Goal: Task Accomplishment & Management: Complete application form

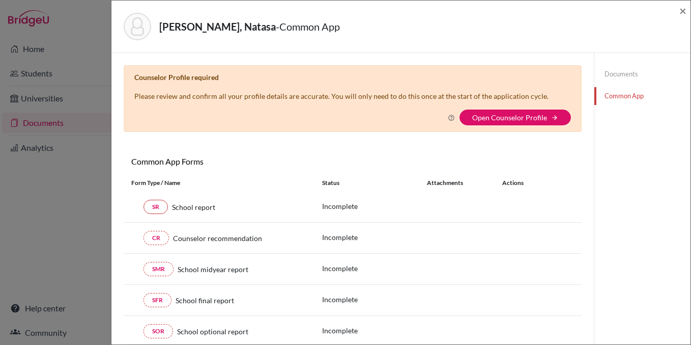
scroll to position [6, 0]
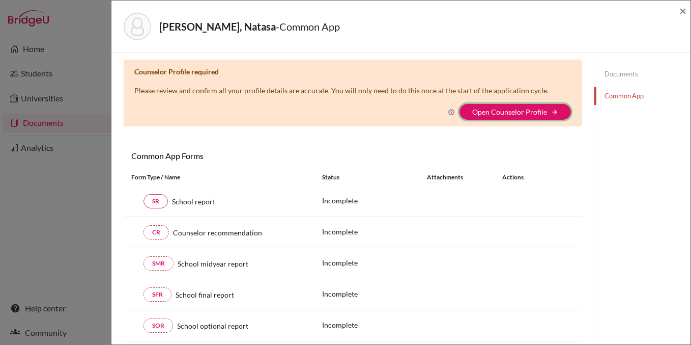
click at [503, 116] on button "Open Counselor Profile arrow_forward" at bounding box center [516, 112] width 112 height 16
click at [687, 12] on div "Kostilnikova, Natasa - Common App ×" at bounding box center [401, 27] width 579 height 52
click at [682, 12] on span "×" at bounding box center [683, 10] width 7 height 15
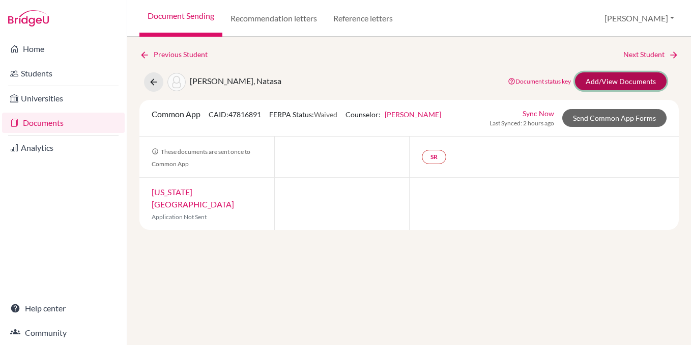
click at [597, 84] on link "Add/View Documents" at bounding box center [621, 81] width 92 height 18
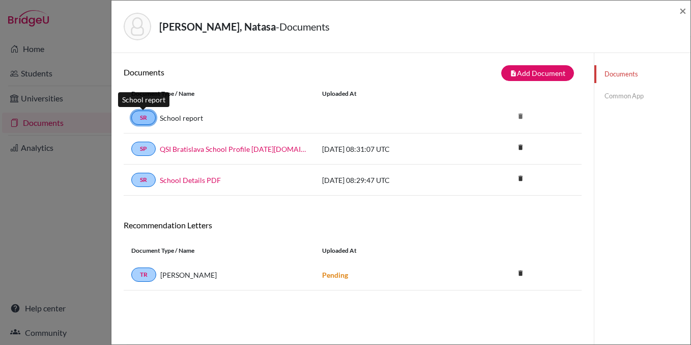
click at [148, 117] on link "SR" at bounding box center [143, 117] width 24 height 14
click at [620, 102] on link "Common App" at bounding box center [643, 96] width 96 height 18
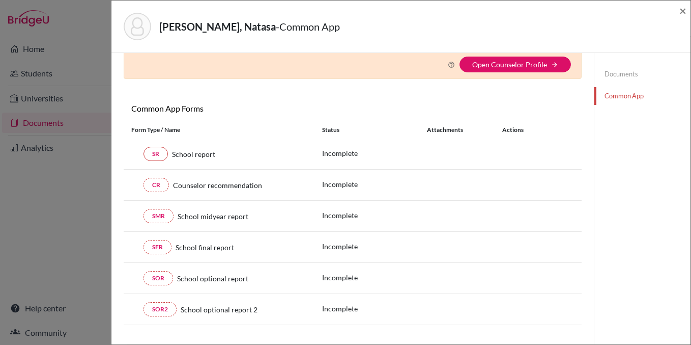
scroll to position [53, 0]
click at [161, 157] on link "SR" at bounding box center [156, 153] width 24 height 14
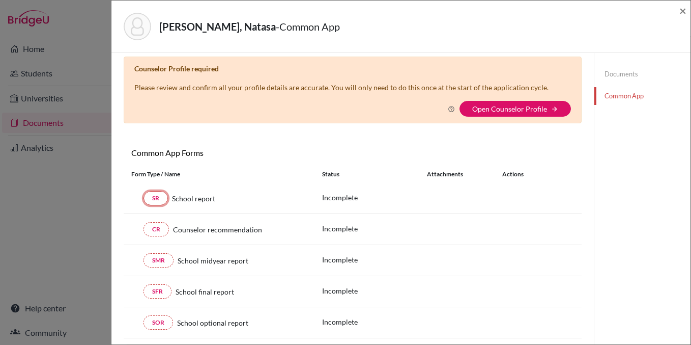
scroll to position [0, 0]
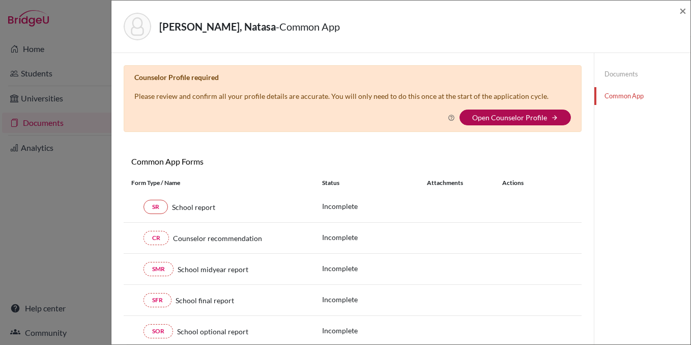
click at [529, 120] on link "Open Counselor Profile" at bounding box center [510, 117] width 75 height 9
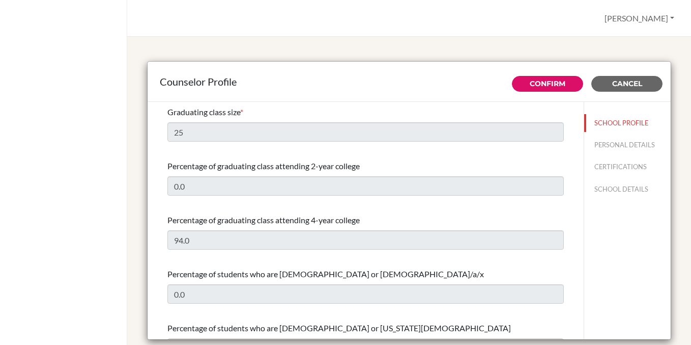
select select "1"
select select "351812"
click at [619, 87] on span "Cancel" at bounding box center [628, 83] width 30 height 9
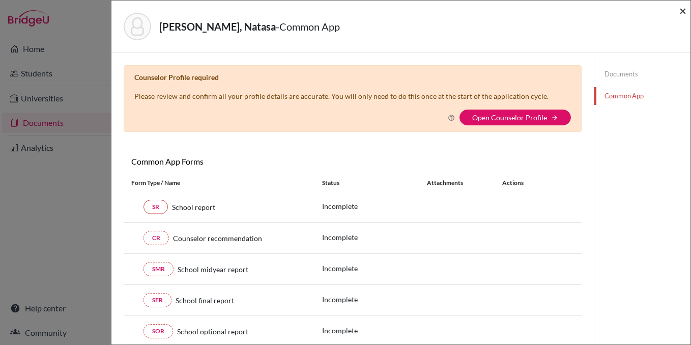
click at [685, 9] on span "×" at bounding box center [683, 10] width 7 height 15
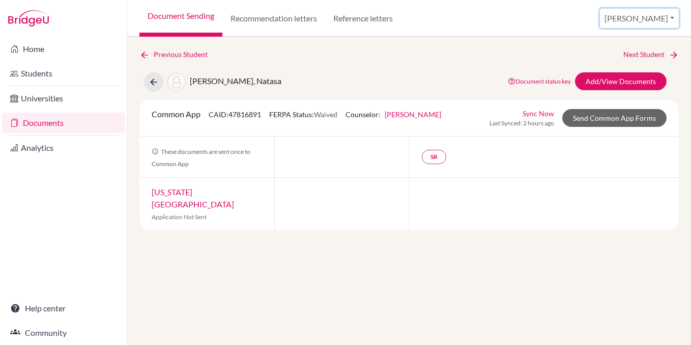
click at [661, 16] on button "[PERSON_NAME]" at bounding box center [639, 18] width 79 height 19
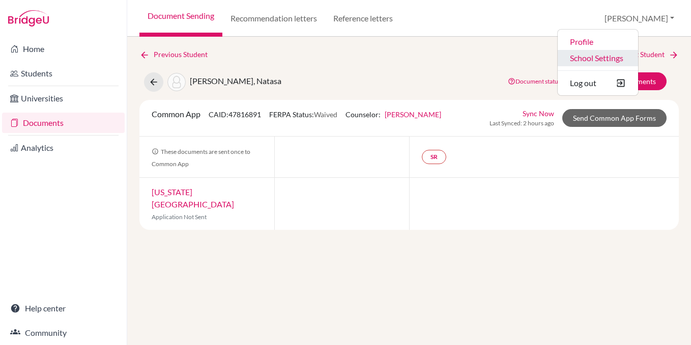
click at [632, 58] on link "School Settings" at bounding box center [598, 58] width 80 height 16
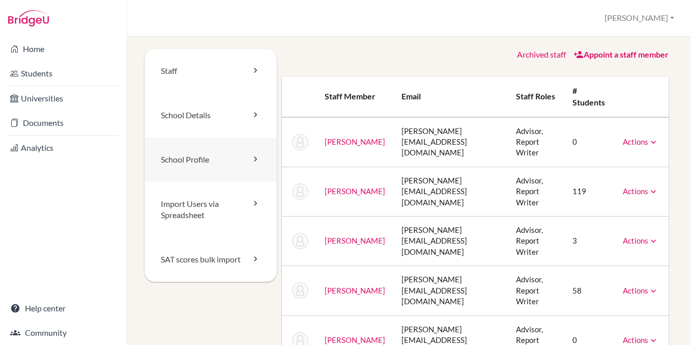
click at [187, 149] on link "School Profile" at bounding box center [211, 159] width 132 height 44
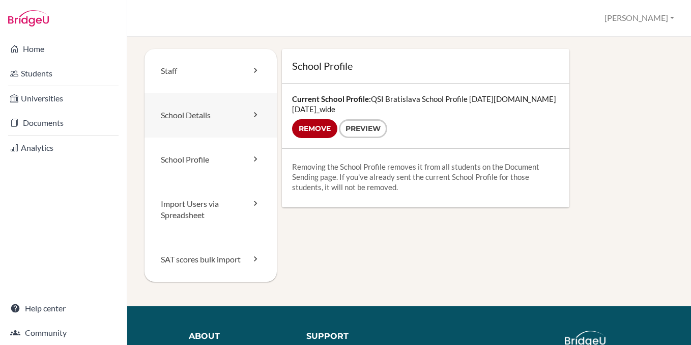
click at [204, 123] on link "School Details" at bounding box center [211, 115] width 132 height 44
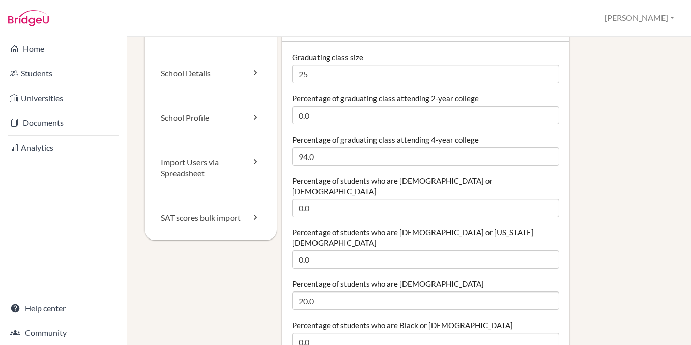
scroll to position [43, 0]
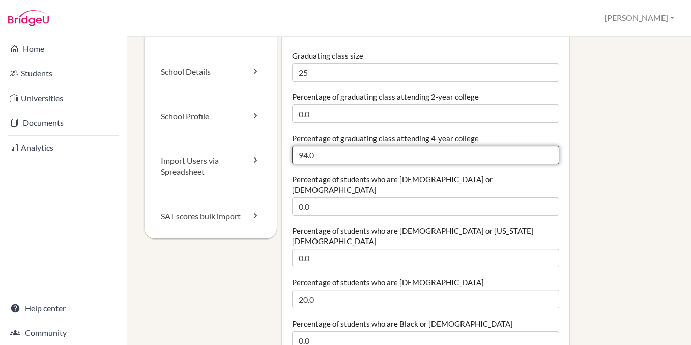
click at [373, 158] on input "94.0" at bounding box center [425, 155] width 267 height 18
type input "96.0"
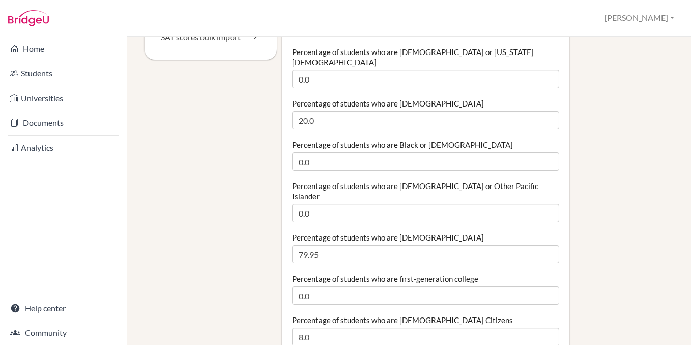
scroll to position [223, 0]
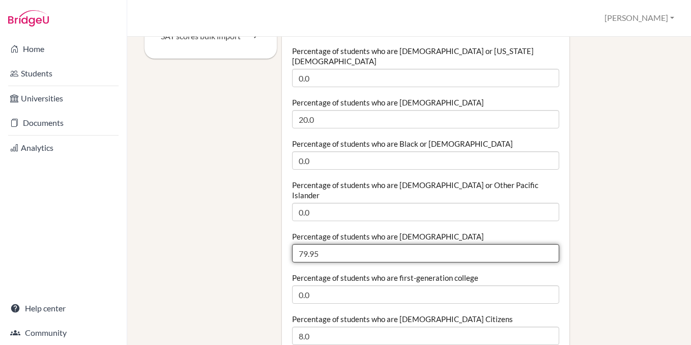
click at [342, 244] on input "79.95" at bounding box center [425, 253] width 267 height 18
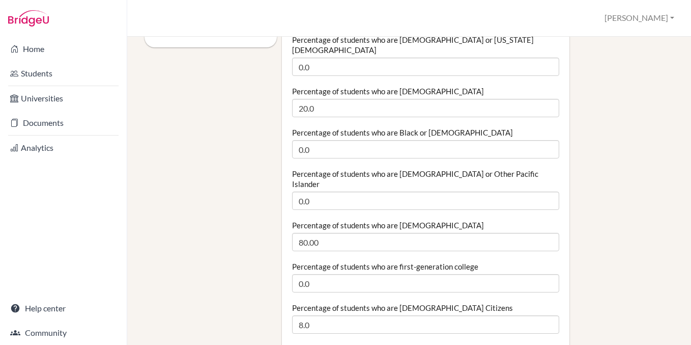
scroll to position [236, 0]
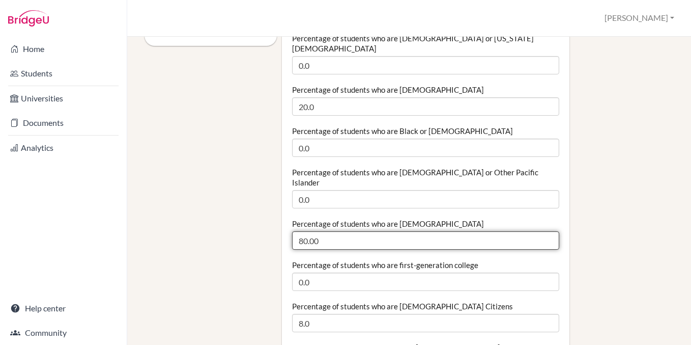
click at [364, 231] on input "80.00" at bounding box center [425, 240] width 267 height 18
type input "80.0"
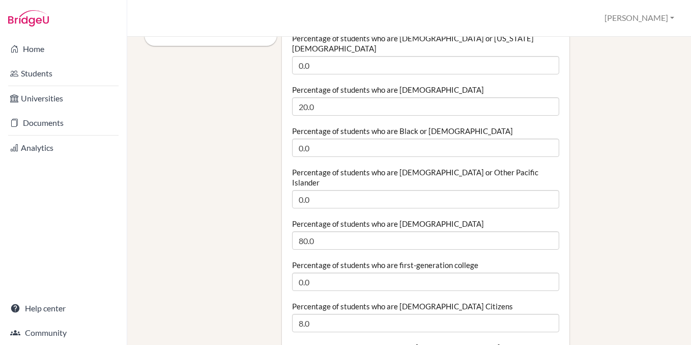
click at [301, 260] on label "Percentage of students who are first-generation college" at bounding box center [385, 265] width 186 height 10
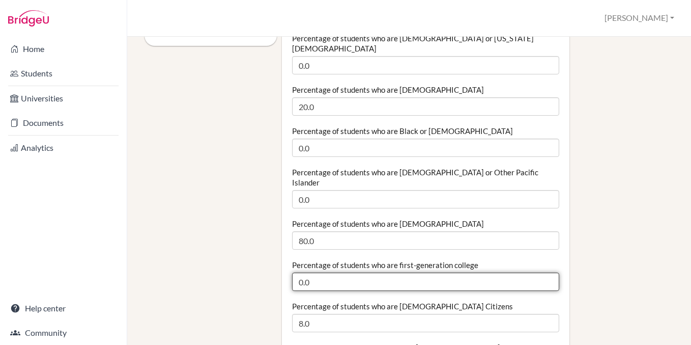
click at [301, 272] on input "0.0" at bounding box center [425, 281] width 267 height 18
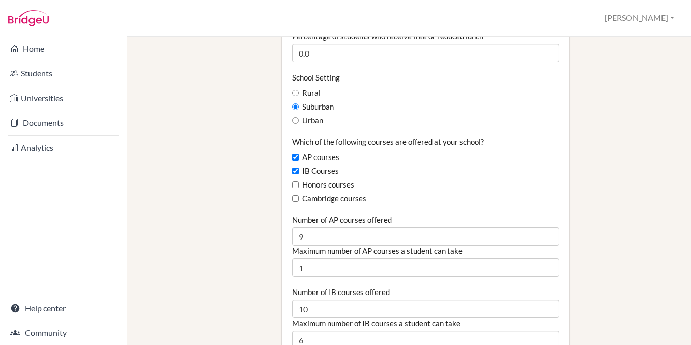
scroll to position [589, 0]
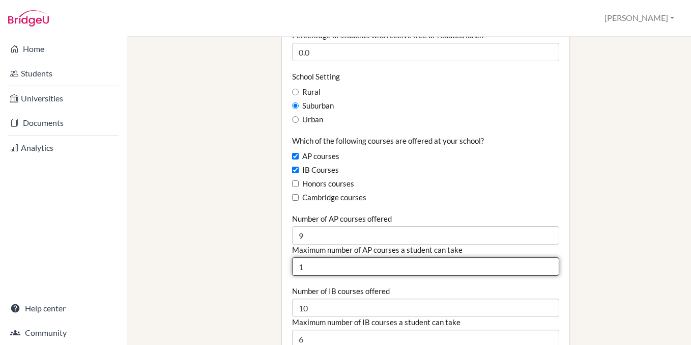
click at [308, 257] on input "1" at bounding box center [425, 266] width 267 height 18
type input "3"
type input "5"
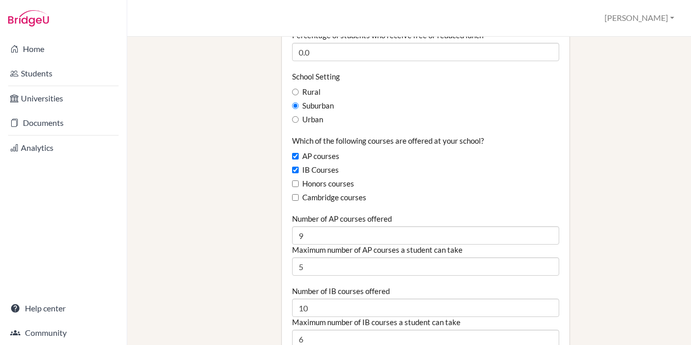
click at [292, 254] on fieldset "Graduating class size 25 Percentage of graduating class attending 2-year colleg…" at bounding box center [425, 230] width 267 height 1451
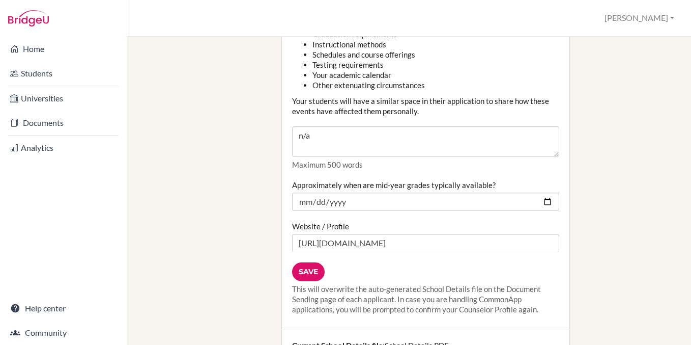
scroll to position [1300, 0]
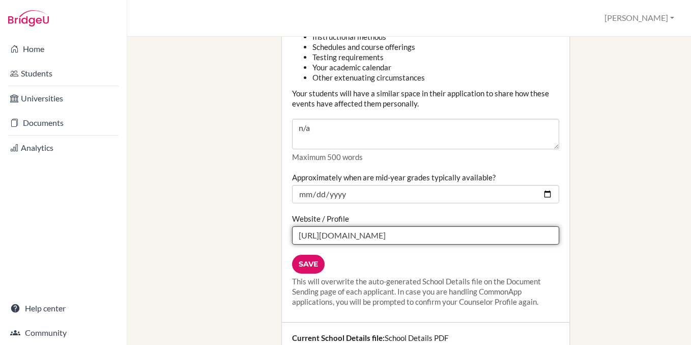
click at [381, 226] on input "https://bratislava.qsi.org/about-us/school-profile" at bounding box center [425, 235] width 267 height 18
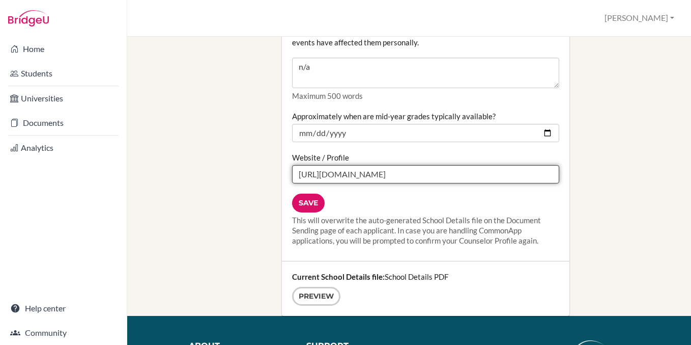
scroll to position [1367, 0]
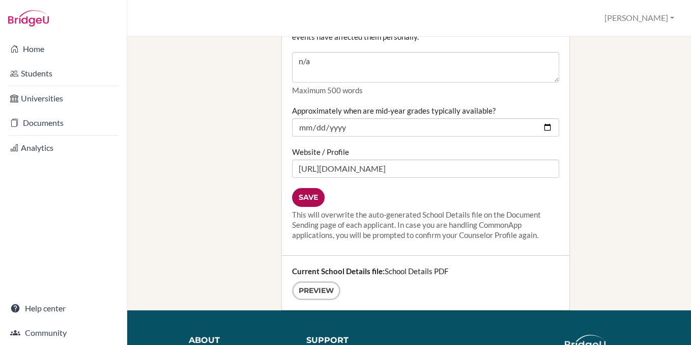
click at [320, 188] on input "Save" at bounding box center [308, 197] width 33 height 19
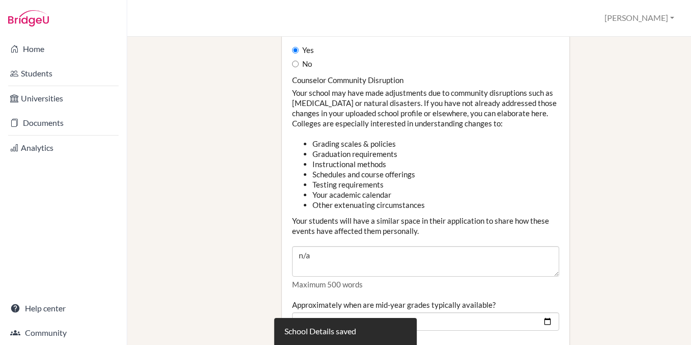
scroll to position [1468, 0]
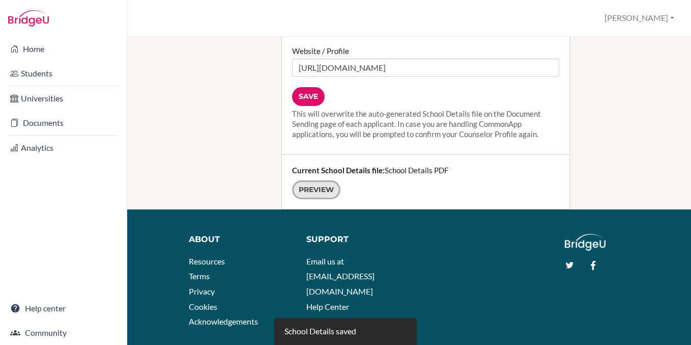
click at [318, 180] on link "Preview" at bounding box center [316, 189] width 48 height 19
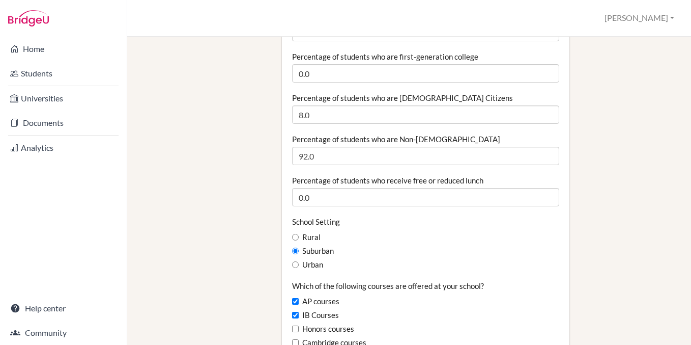
scroll to position [0, 0]
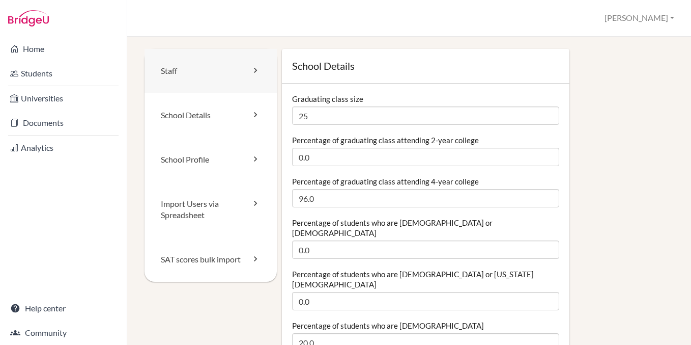
click at [183, 78] on link "Staff" at bounding box center [211, 71] width 132 height 44
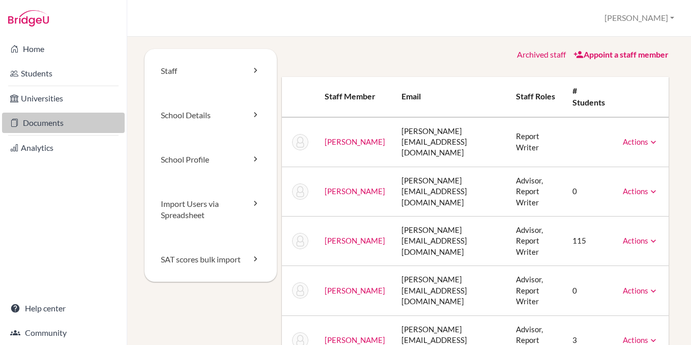
click at [63, 115] on link "Documents" at bounding box center [63, 123] width 123 height 20
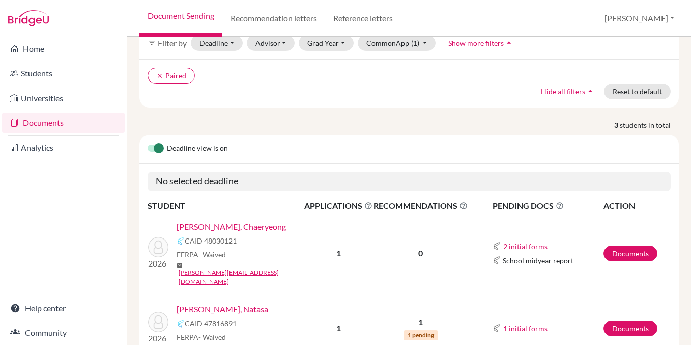
scroll to position [104, 0]
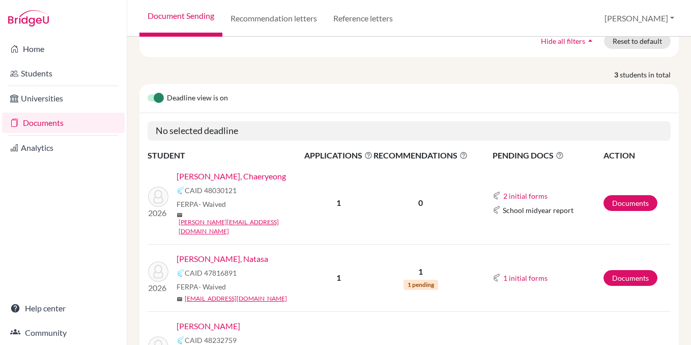
click at [227, 253] on link "[PERSON_NAME], Natasa" at bounding box center [223, 259] width 92 height 12
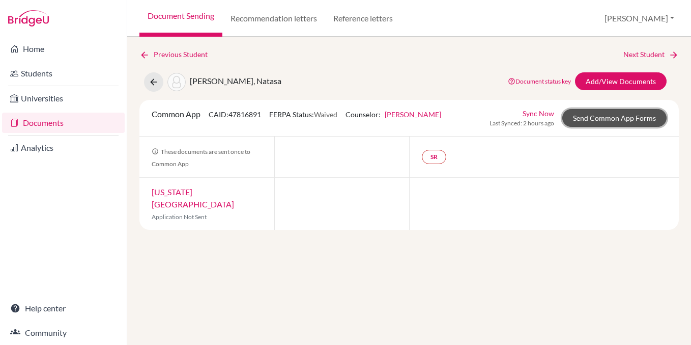
click at [615, 121] on link "Send Common App Forms" at bounding box center [615, 118] width 104 height 18
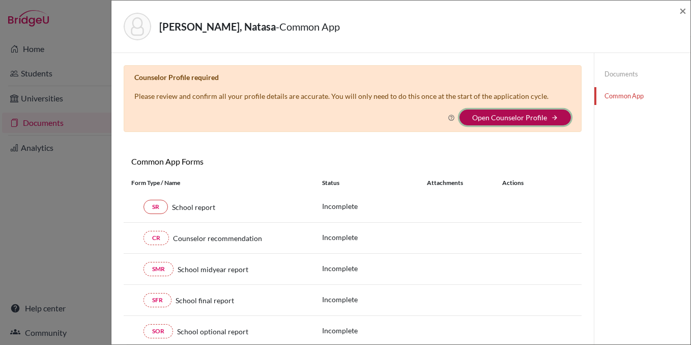
click at [559, 114] on button "Open Counselor Profile arrow_forward" at bounding box center [516, 117] width 112 height 16
click at [491, 117] on link "Open Counselor Profile" at bounding box center [510, 117] width 75 height 9
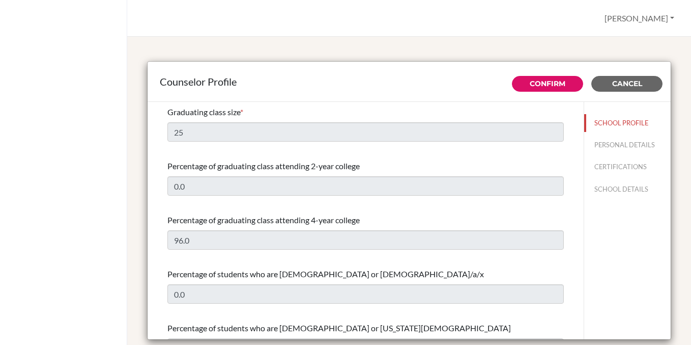
select select "1"
select select "351812"
click at [602, 140] on button "PERSONAL DETAILS" at bounding box center [628, 145] width 87 height 18
type input "[PERSON_NAME]"
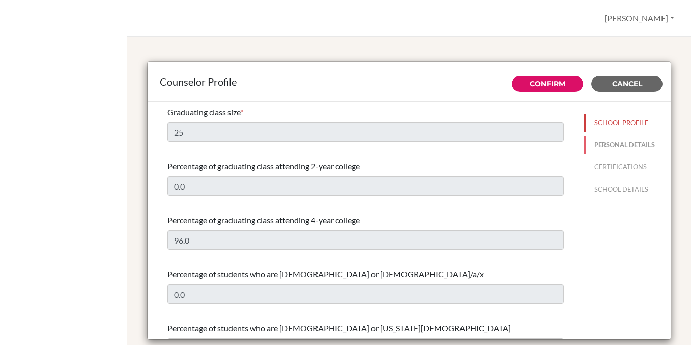
type input "Secondary English Literature Teacher and Counselor"
type input "1.7033892457"
type input "[PERSON_NAME][EMAIL_ADDRESS][DOMAIN_NAME]"
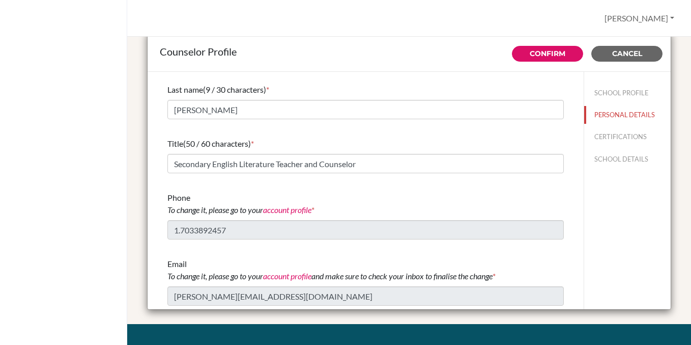
scroll to position [39, 0]
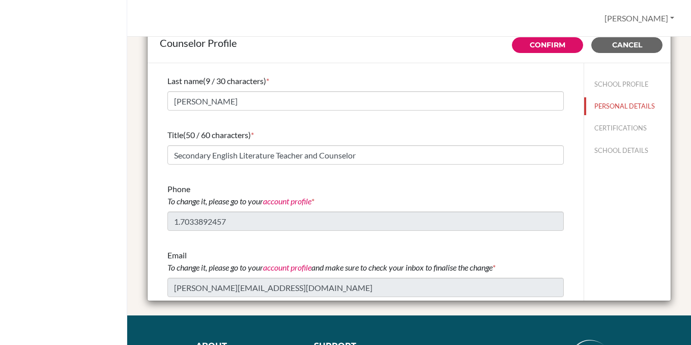
click at [300, 200] on link "account profile" at bounding box center [287, 201] width 48 height 10
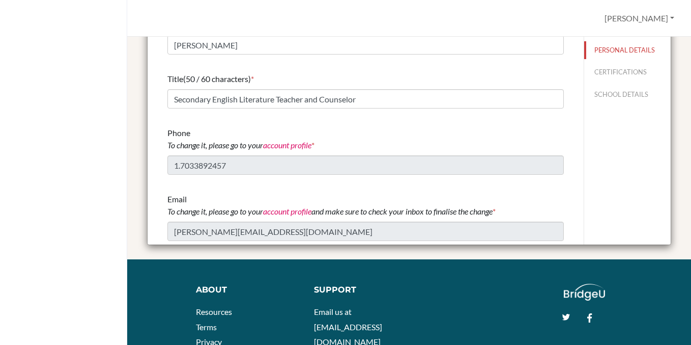
scroll to position [0, 0]
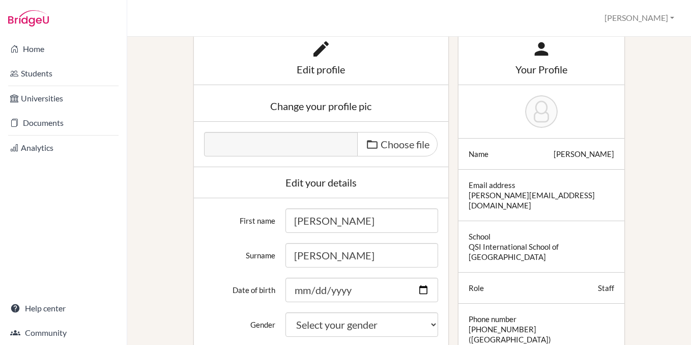
scroll to position [114, 0]
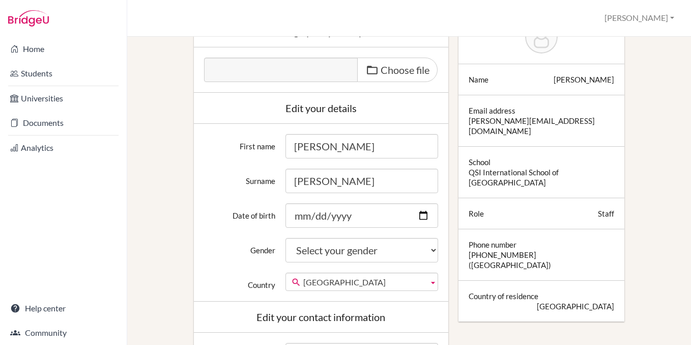
click at [338, 281] on span "[GEOGRAPHIC_DATA]" at bounding box center [363, 282] width 121 height 18
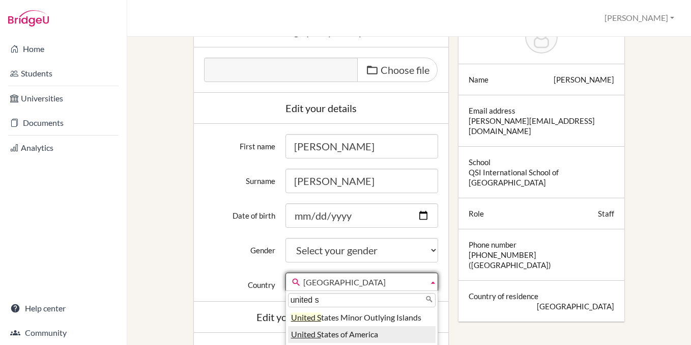
type input "united s"
click at [337, 334] on li "United S tates of America" at bounding box center [362, 334] width 148 height 17
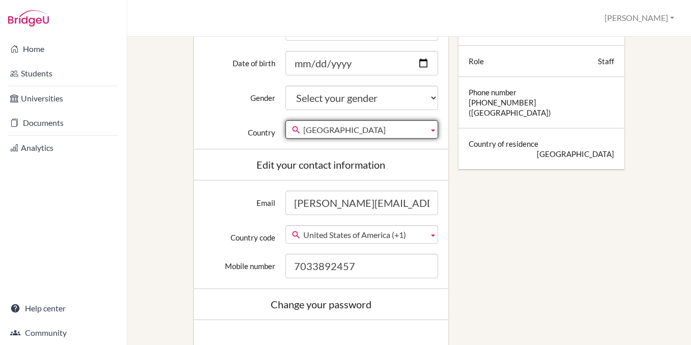
scroll to position [268, 0]
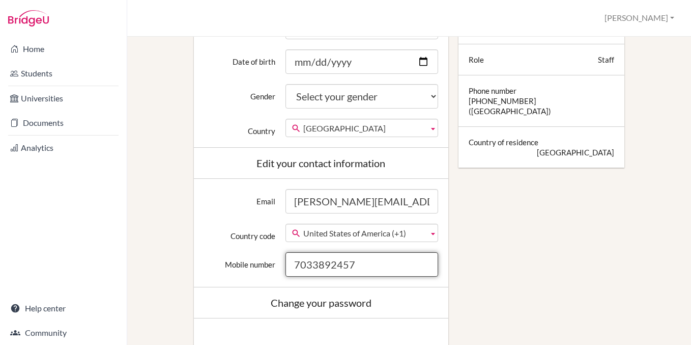
click at [314, 265] on input "7033892457" at bounding box center [362, 264] width 153 height 24
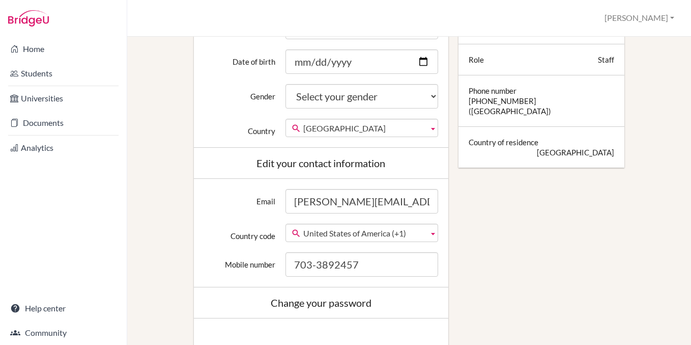
scroll to position [441, 0]
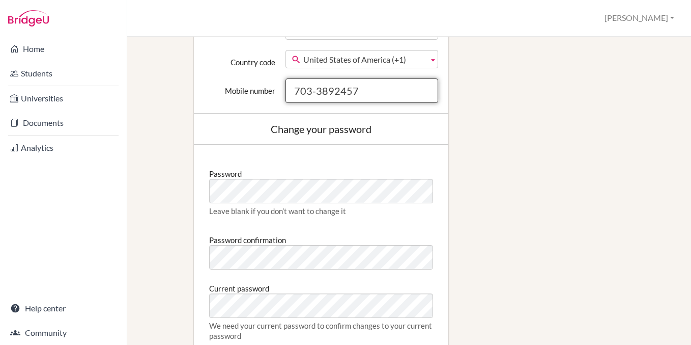
click at [335, 90] on input "703-3892457" at bounding box center [362, 90] width 153 height 24
click at [430, 102] on input "703-389-2457" at bounding box center [362, 90] width 153 height 24
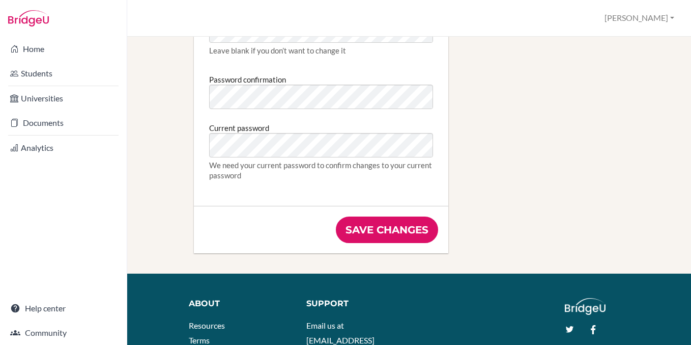
scroll to position [615, 0]
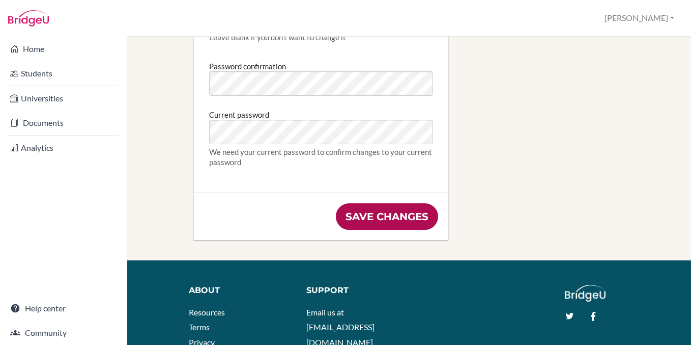
type input "703-389-2457"
click at [399, 215] on input "Save changes" at bounding box center [387, 216] width 102 height 26
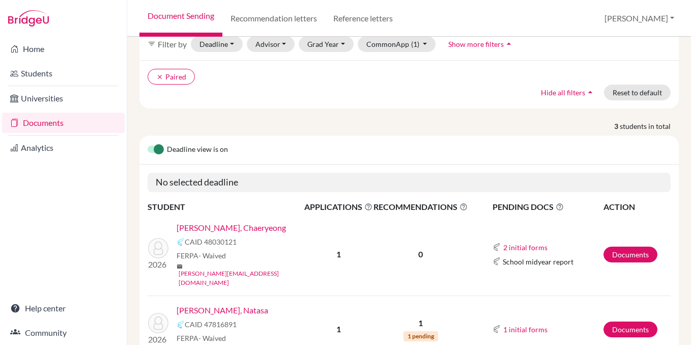
scroll to position [181, 0]
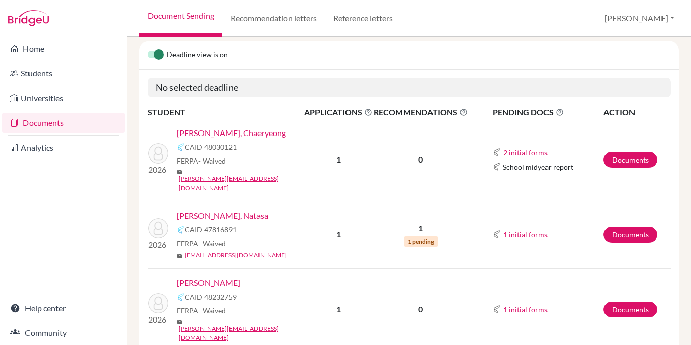
click at [224, 209] on link "[PERSON_NAME], Natasa" at bounding box center [223, 215] width 92 height 12
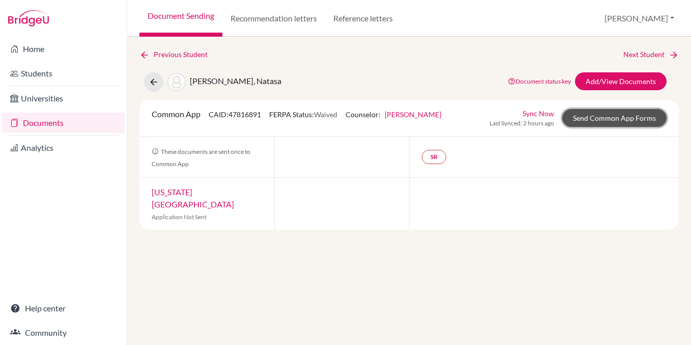
click at [605, 120] on link "Send Common App Forms" at bounding box center [615, 118] width 104 height 18
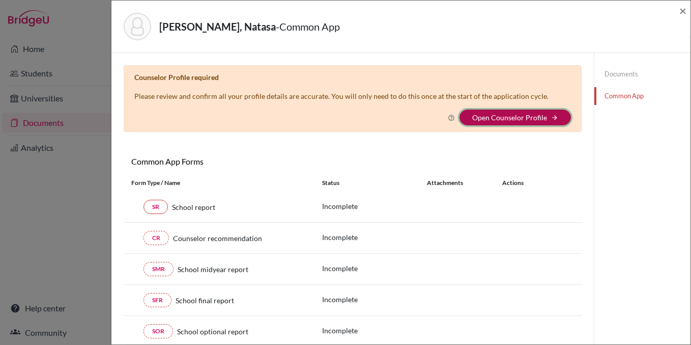
click at [557, 114] on icon "arrow_forward" at bounding box center [554, 117] width 7 height 7
click at [505, 118] on link "Open Counselor Profile" at bounding box center [510, 117] width 75 height 9
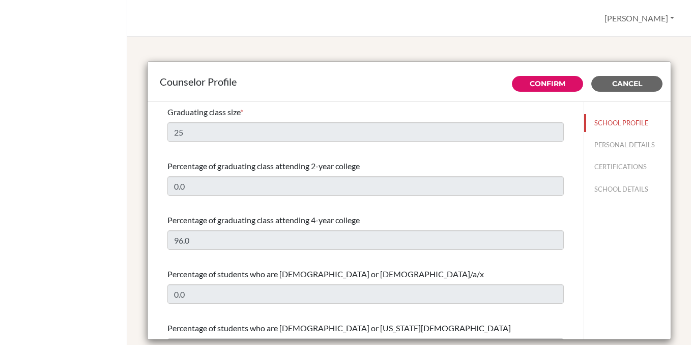
select select "1"
select select "351812"
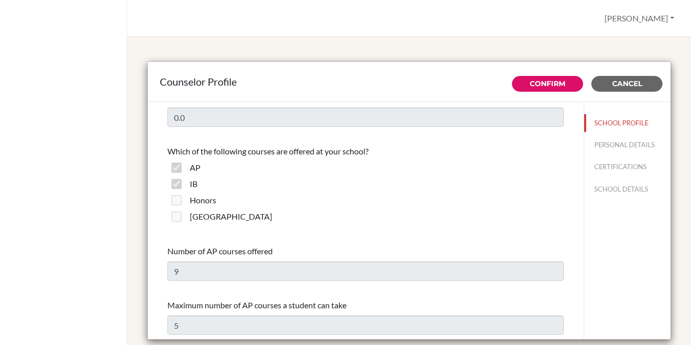
scroll to position [663, 0]
click at [618, 146] on button "PERSONAL DETAILS" at bounding box center [628, 145] width 87 height 18
type input "[PERSON_NAME]"
type input "Secondary English Literature Teacher and Counselor"
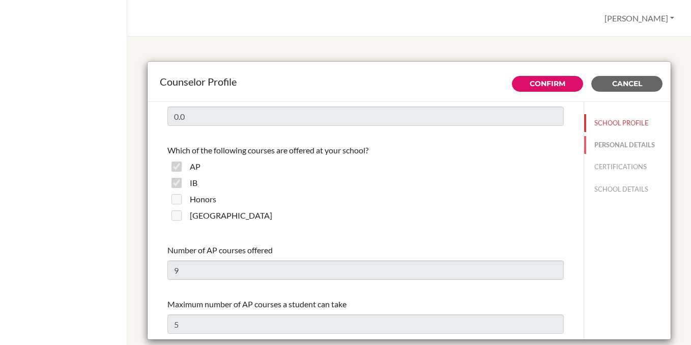
type input "1.703-389-2457"
type input "[PERSON_NAME][EMAIL_ADDRESS][DOMAIN_NAME]"
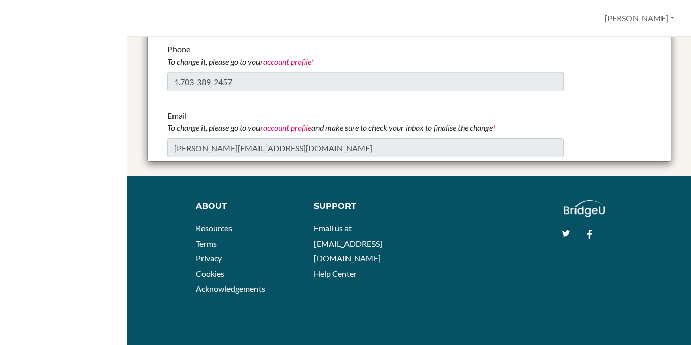
scroll to position [0, 0]
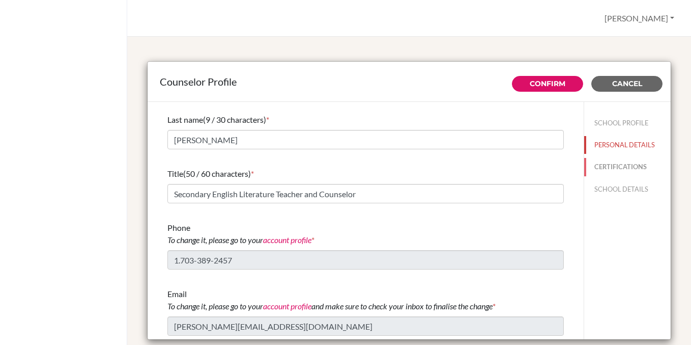
click at [609, 169] on button "CERTIFICATIONS" at bounding box center [628, 167] width 87 height 18
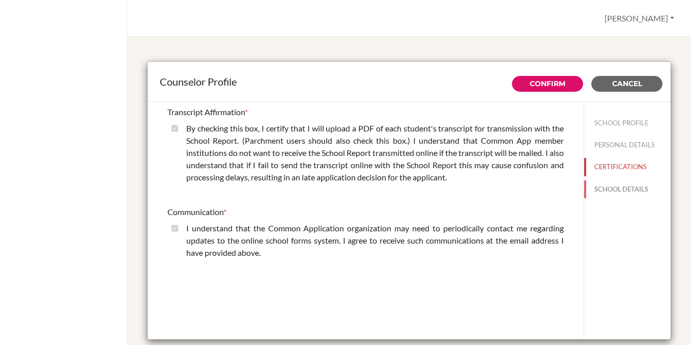
click at [620, 183] on button "SCHOOL DETAILS" at bounding box center [628, 189] width 87 height 18
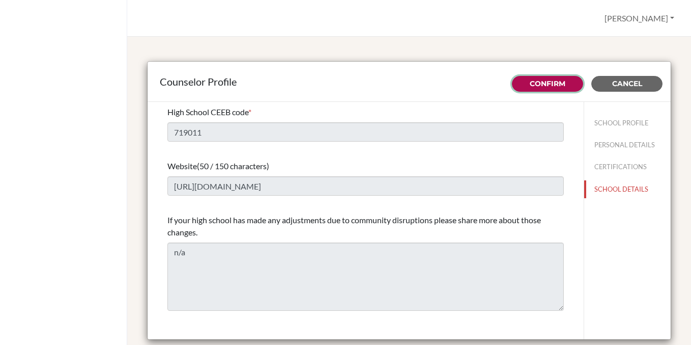
click at [546, 80] on link "Confirm" at bounding box center [548, 83] width 36 height 9
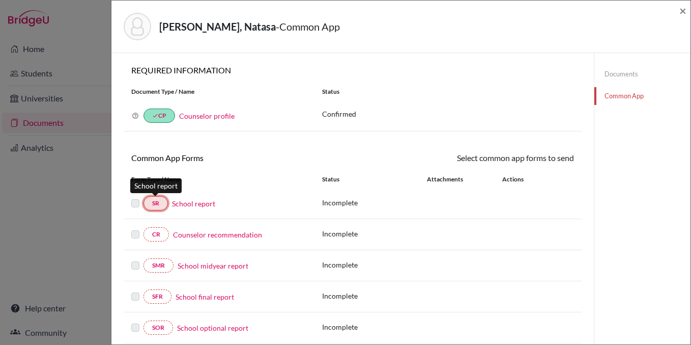
click at [158, 206] on link "SR" at bounding box center [156, 203] width 24 height 14
click at [185, 204] on link "School report" at bounding box center [193, 203] width 43 height 11
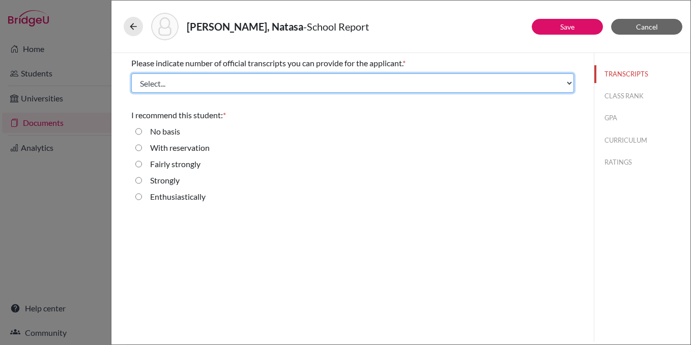
click at [241, 82] on select "Select... 1 2 3 4" at bounding box center [352, 82] width 443 height 19
click at [540, 73] on select "Select... 1 2 3 4" at bounding box center [352, 82] width 443 height 19
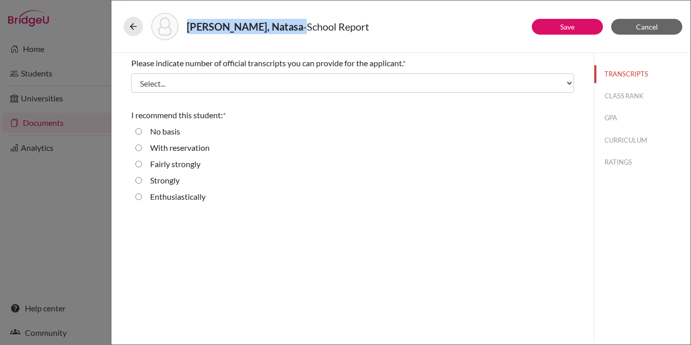
drag, startPoint x: 189, startPoint y: 23, endPoint x: 283, endPoint y: 29, distance: 93.9
click at [283, 29] on h5 "Kostilnikova, Natasa - School Report" at bounding box center [278, 26] width 182 height 15
copy h5 "Kostilnikova, Natasa"
click at [606, 90] on button "CLASS RANK" at bounding box center [643, 96] width 96 height 18
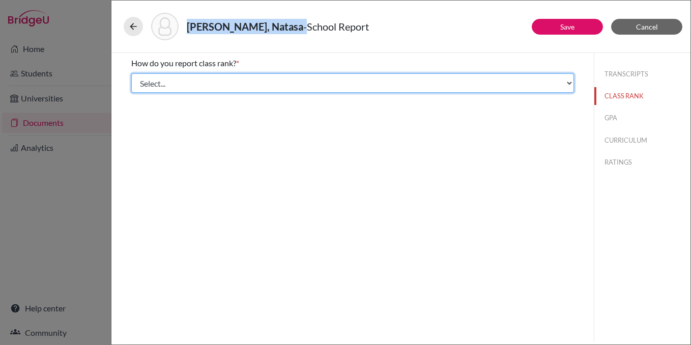
click at [414, 76] on select "Select... Exact Decile Quintile Quartile None" at bounding box center [352, 82] width 443 height 19
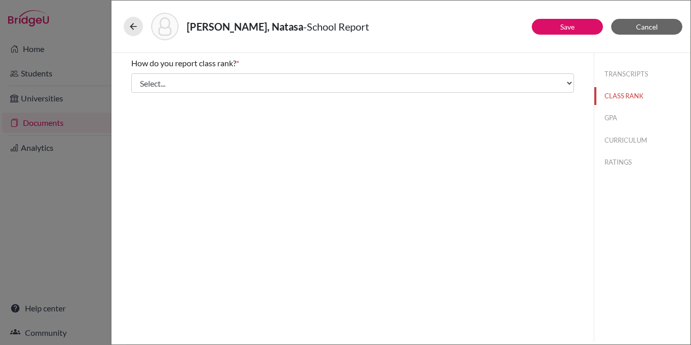
click at [375, 97] on div "How do you report class rank? * Select... Exact Decile Quintile Quartile None A…" at bounding box center [353, 197] width 483 height 289
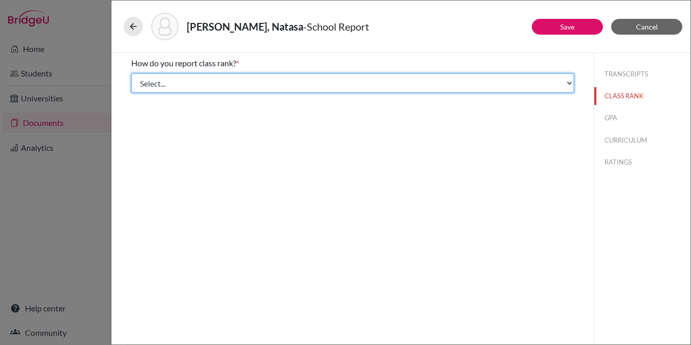
click at [375, 87] on select "Select... Exact Decile Quintile Quartile None" at bounding box center [352, 82] width 443 height 19
select select "5"
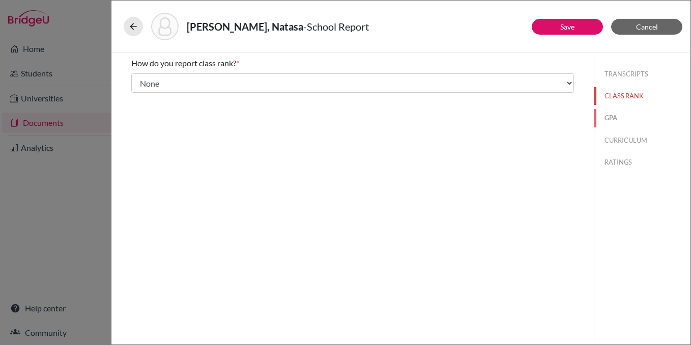
click at [611, 113] on button "GPA" at bounding box center [643, 118] width 96 height 18
click at [250, 75] on div "Yes" at bounding box center [352, 81] width 443 height 16
click at [149, 80] on div "Yes" at bounding box center [152, 81] width 20 height 16
click at [140, 79] on input "Yes" at bounding box center [138, 79] width 7 height 12
radio input "true"
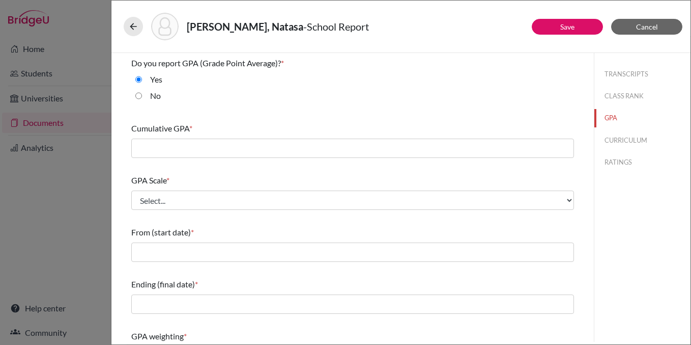
scroll to position [41, 0]
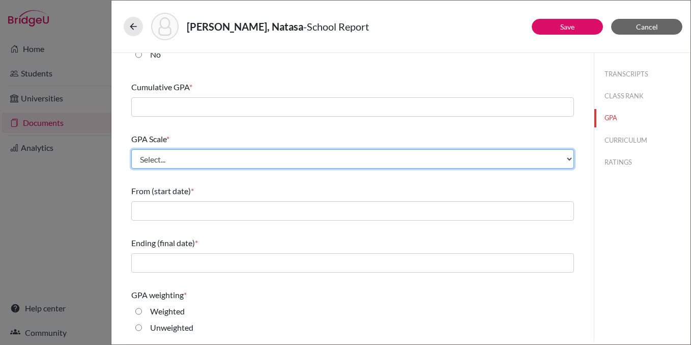
click at [231, 158] on select "Select... 4 5 6 7 8 9 10 11 12 13 14 15 16 17 18 19 20 100" at bounding box center [352, 158] width 443 height 19
select select "4"
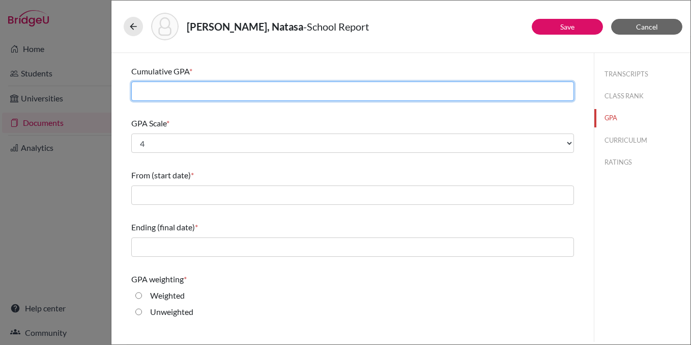
click at [218, 94] on input "text" at bounding box center [352, 90] width 443 height 19
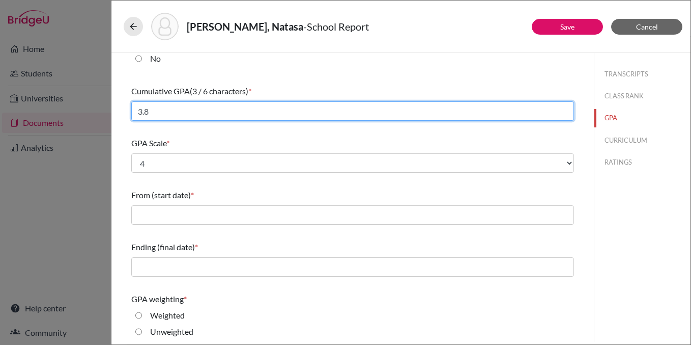
type input "3.8"
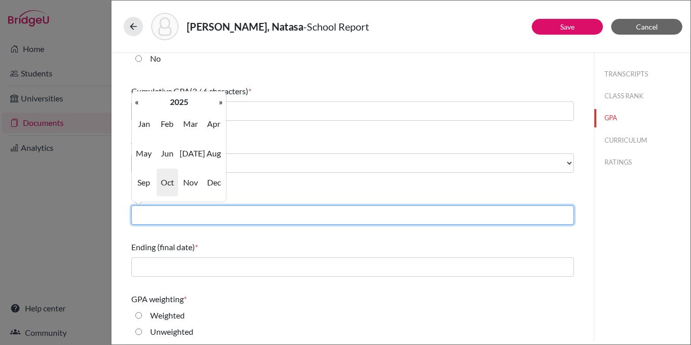
click at [296, 210] on input "text" at bounding box center [352, 214] width 443 height 19
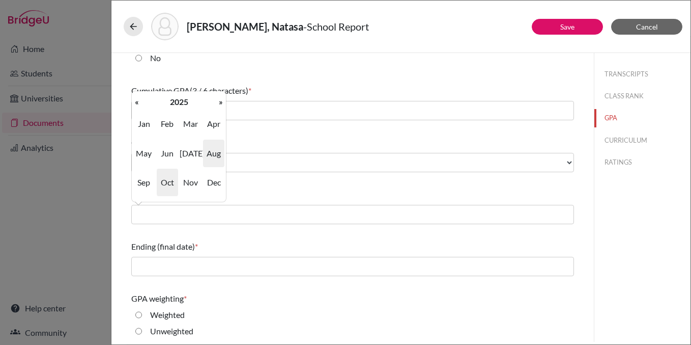
click at [213, 150] on span "Aug" at bounding box center [213, 153] width 21 height 27
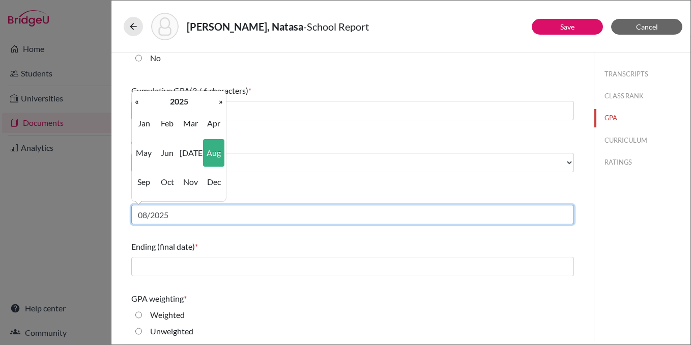
click at [177, 212] on input "08/2025" at bounding box center [352, 214] width 443 height 19
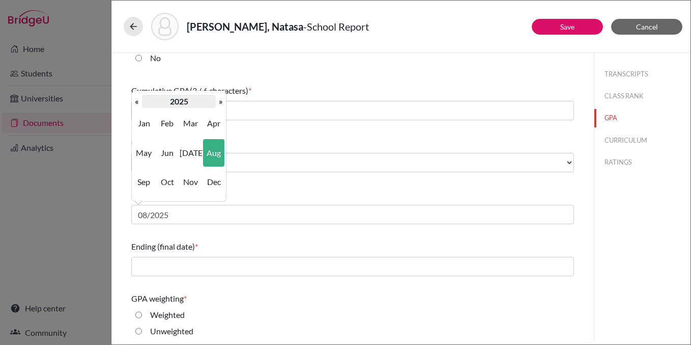
click at [181, 102] on th "2025" at bounding box center [179, 101] width 74 height 13
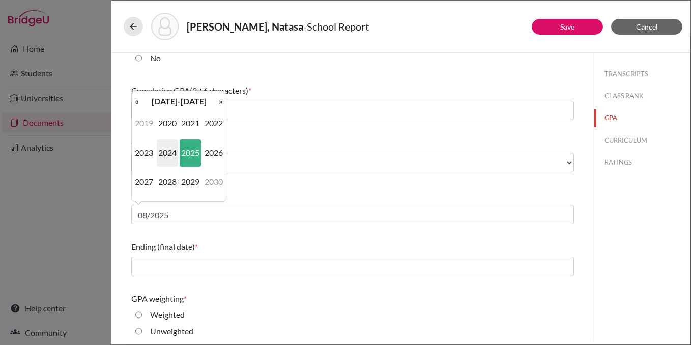
click at [172, 154] on span "2024" at bounding box center [167, 152] width 21 height 27
click at [218, 155] on span "Aug" at bounding box center [213, 152] width 21 height 27
type input "08/2024"
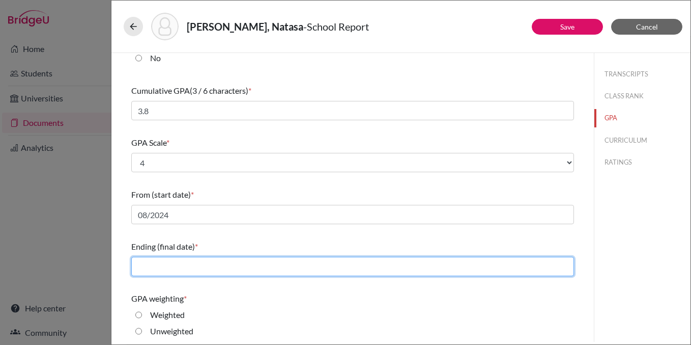
click at [187, 260] on input "text" at bounding box center [352, 266] width 443 height 19
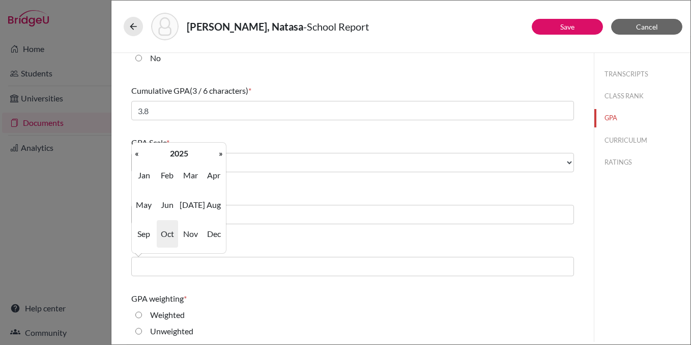
click at [172, 229] on span "Oct" at bounding box center [167, 233] width 21 height 27
type input "10/2025"
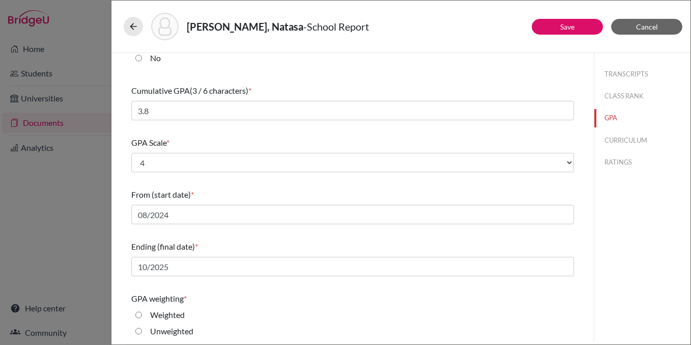
scroll to position [145, 0]
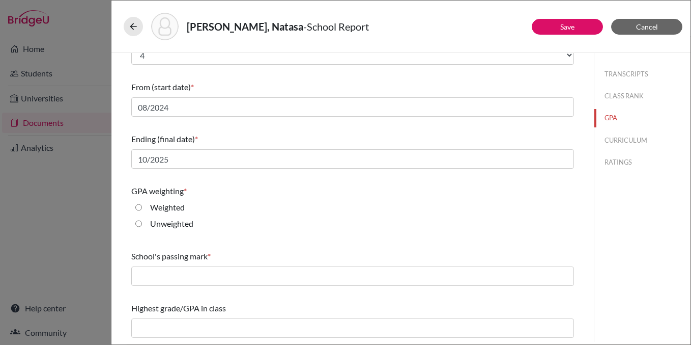
click at [175, 227] on label "Unweighted" at bounding box center [171, 223] width 43 height 12
click at [142, 227] on input "Unweighted" at bounding box center [138, 223] width 7 height 12
radio input "true"
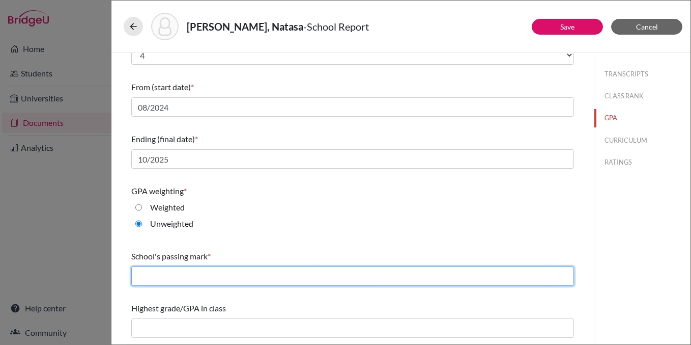
click at [174, 273] on input "text" at bounding box center [352, 275] width 443 height 19
type input "3.0"
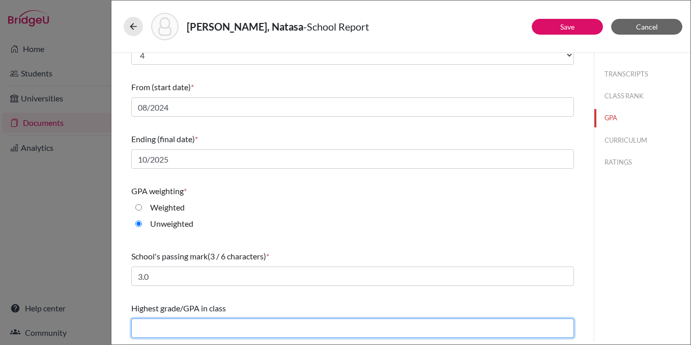
click at [242, 323] on input "text" at bounding box center [352, 327] width 443 height 19
type input "4.0"
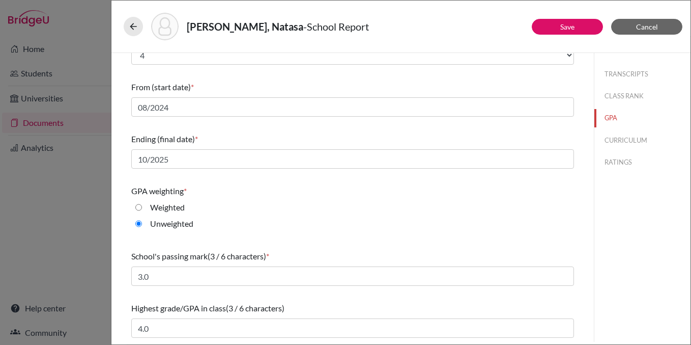
click at [308, 228] on div "Unweighted" at bounding box center [352, 225] width 443 height 16
click at [584, 25] on button "Save" at bounding box center [567, 27] width 71 height 16
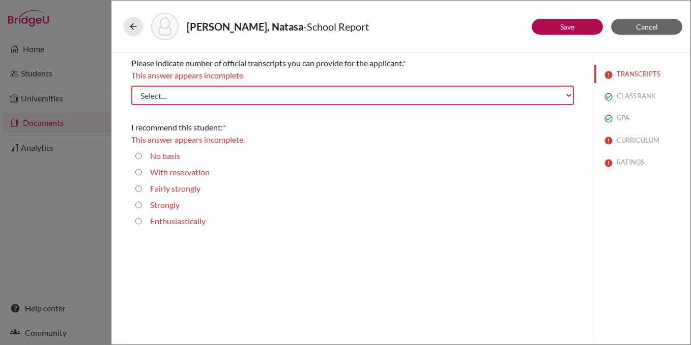
scroll to position [0, 0]
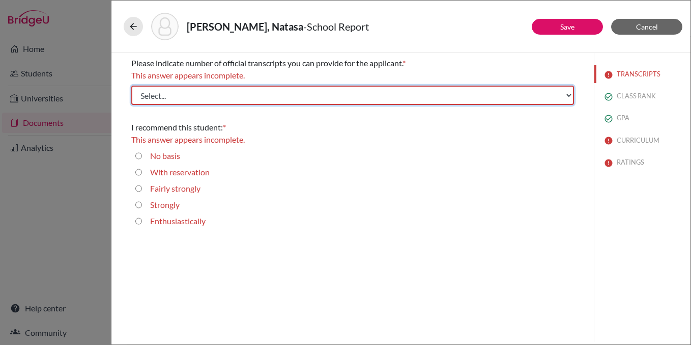
click at [296, 100] on select "Select... 1 2 3 4" at bounding box center [352, 95] width 443 height 19
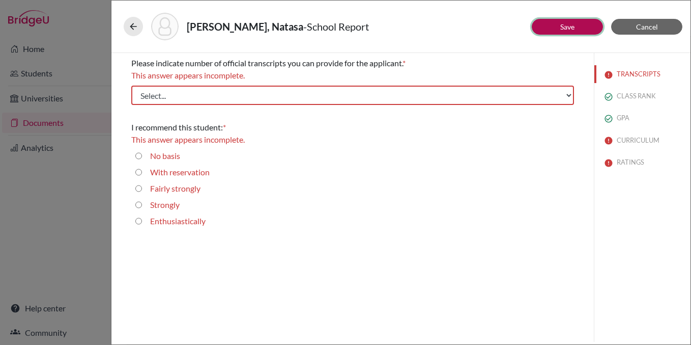
click at [580, 25] on button "Save" at bounding box center [567, 27] width 71 height 16
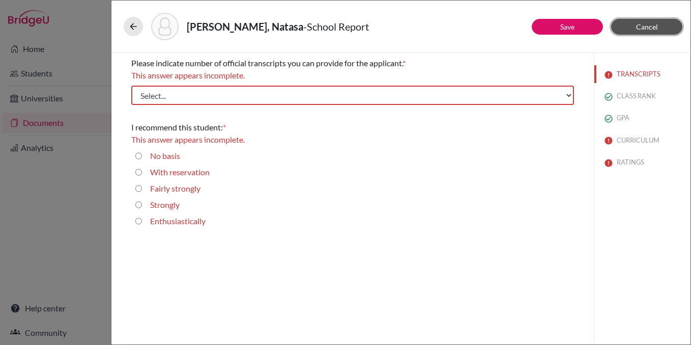
click at [635, 24] on button "Cancel" at bounding box center [647, 27] width 71 height 16
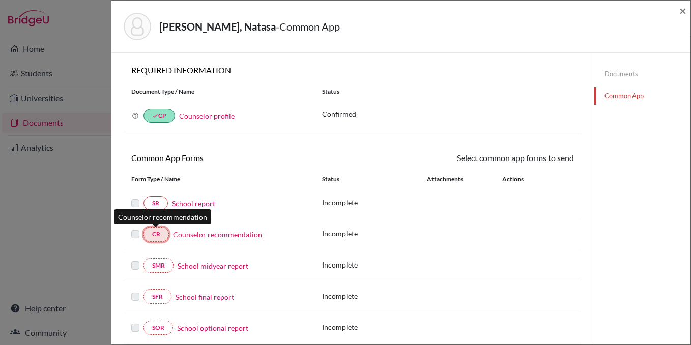
click at [158, 237] on link "CR" at bounding box center [156, 234] width 25 height 14
click at [339, 237] on p "Incomplete" at bounding box center [374, 233] width 105 height 11
click at [198, 237] on link "Counselor recommendation" at bounding box center [217, 234] width 89 height 11
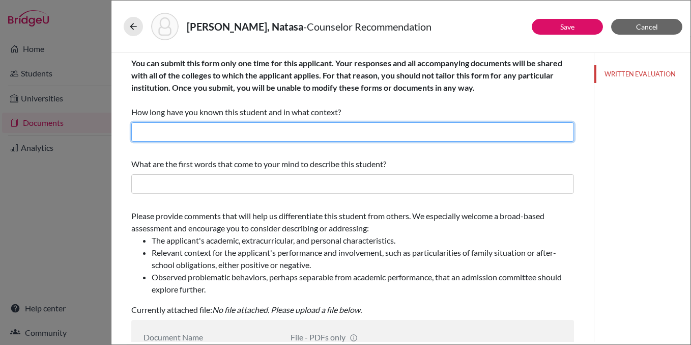
click at [227, 132] on input "text" at bounding box center [352, 131] width 443 height 19
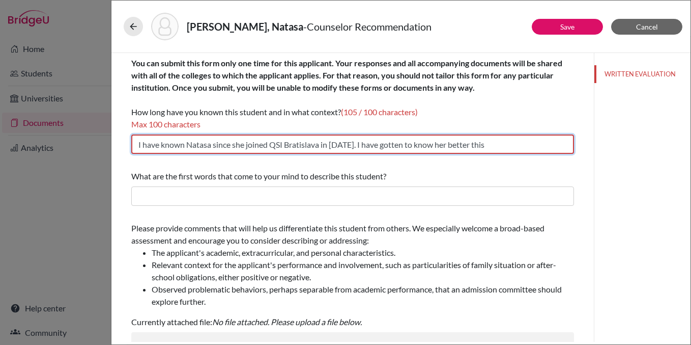
click at [269, 143] on input "I have known Natasa since she joined QSI Bratislava in August 2024. I have gott…" at bounding box center [352, 143] width 443 height 19
click at [268, 140] on input "I have known Natasa since she joined QSI Bratislava in August 2024. I have gott…" at bounding box center [352, 143] width 443 height 19
click at [331, 148] on input "I have known Natasa since she joined QSI Bratislava in August 2024. I have gott…" at bounding box center [352, 143] width 443 height 19
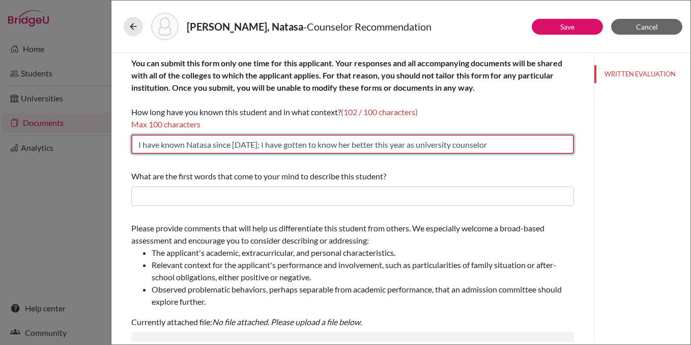
click at [292, 145] on input "I have known Natasa since Aug 2024; I have gotten to know her better this year …" at bounding box center [352, 143] width 443 height 19
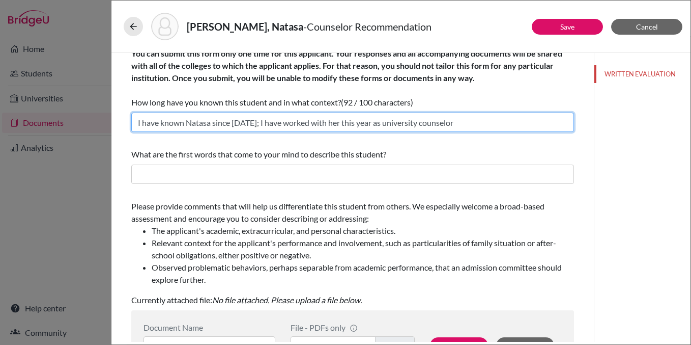
scroll to position [11, 0]
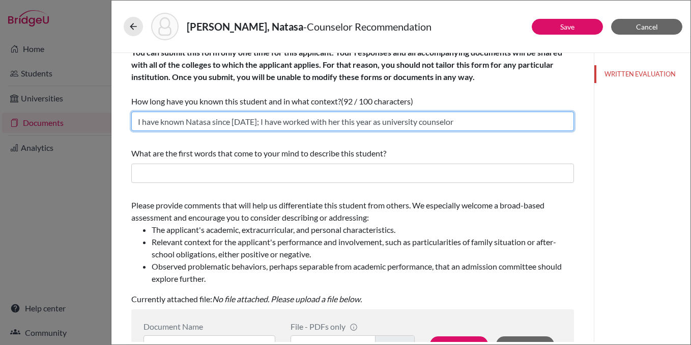
type input "I have known Natasa since Aug 2024; I have worked with her this year as univers…"
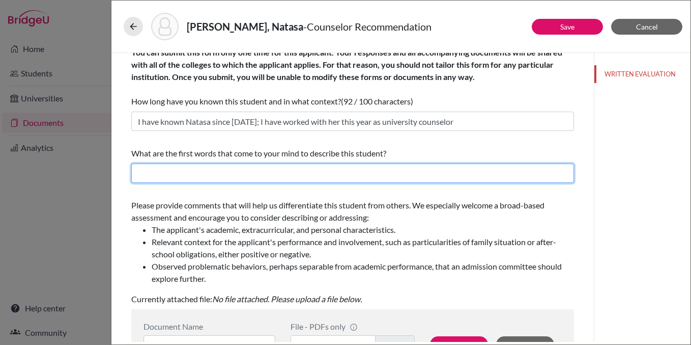
click at [284, 174] on input "text" at bounding box center [352, 172] width 443 height 19
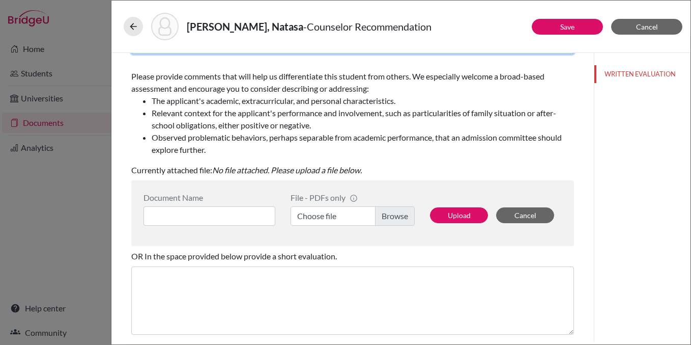
scroll to position [222, 0]
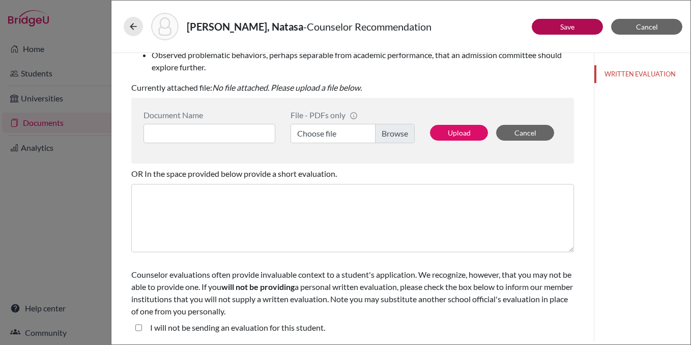
type input "Ambitious, Eager, Focused"
click at [584, 20] on button "Save" at bounding box center [567, 27] width 71 height 16
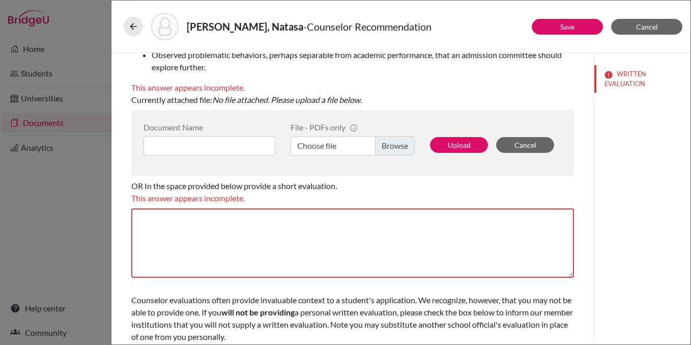
scroll to position [0, 0]
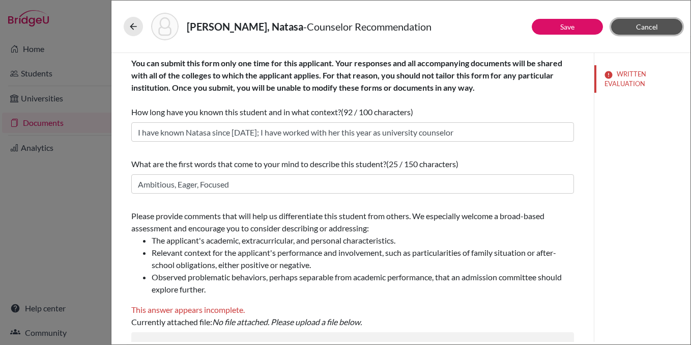
click at [661, 25] on button "Cancel" at bounding box center [647, 27] width 71 height 16
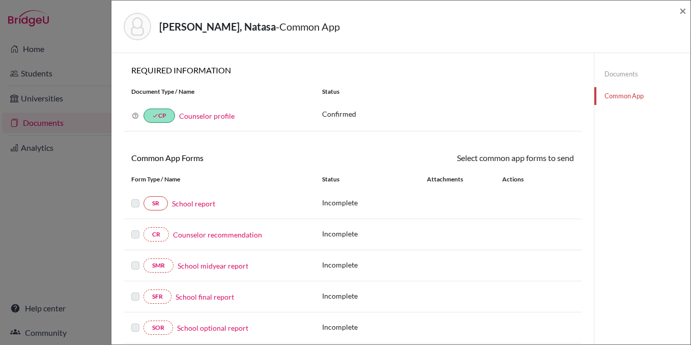
scroll to position [57, 0]
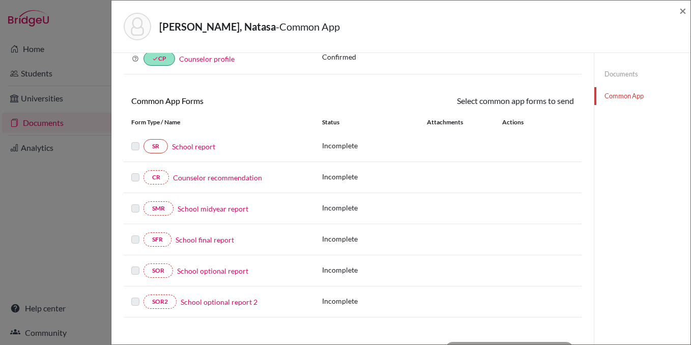
click at [179, 143] on link "School report" at bounding box center [193, 146] width 43 height 11
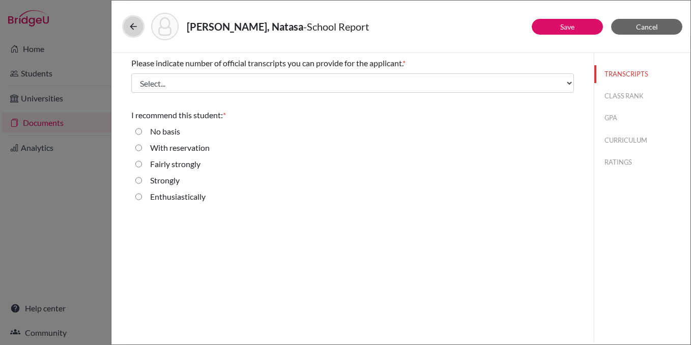
click at [132, 32] on button at bounding box center [133, 26] width 19 height 19
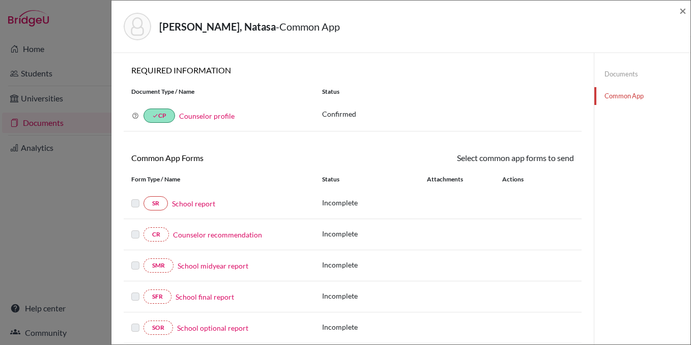
click at [196, 236] on link "Counselor recommendation" at bounding box center [217, 234] width 89 height 11
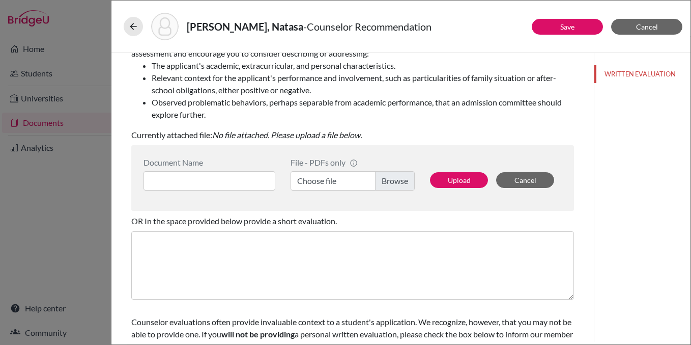
scroll to position [222, 0]
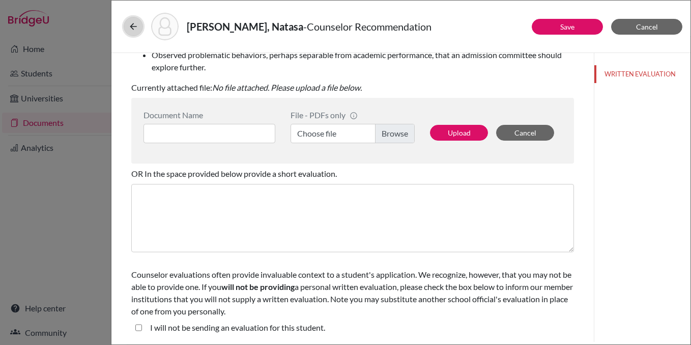
click at [135, 31] on icon at bounding box center [133, 26] width 10 height 10
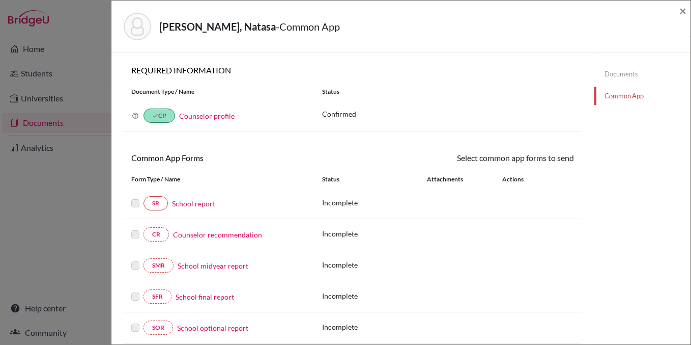
click at [688, 14] on div "Kostilnikova, Natasa - Common App ×" at bounding box center [401, 27] width 579 height 52
click at [684, 13] on span "×" at bounding box center [683, 10] width 7 height 15
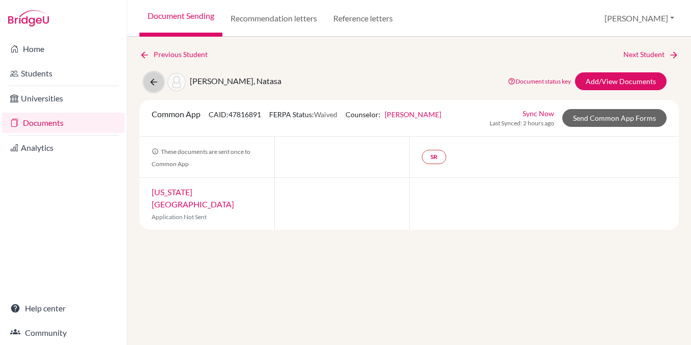
click at [150, 79] on icon at bounding box center [154, 82] width 10 height 10
